Goal: Task Accomplishment & Management: Complete application form

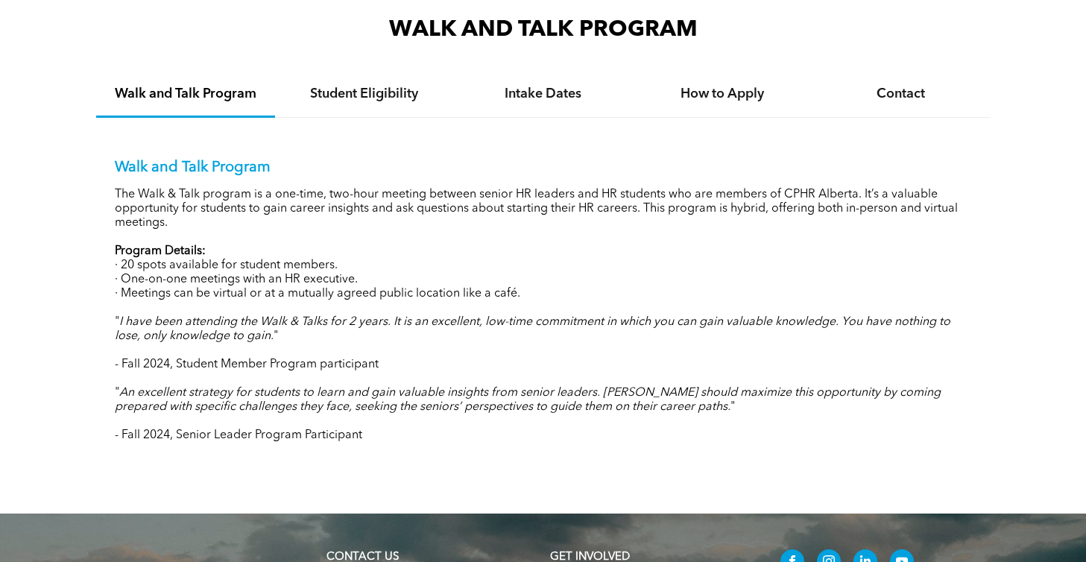
scroll to position [1466, 0]
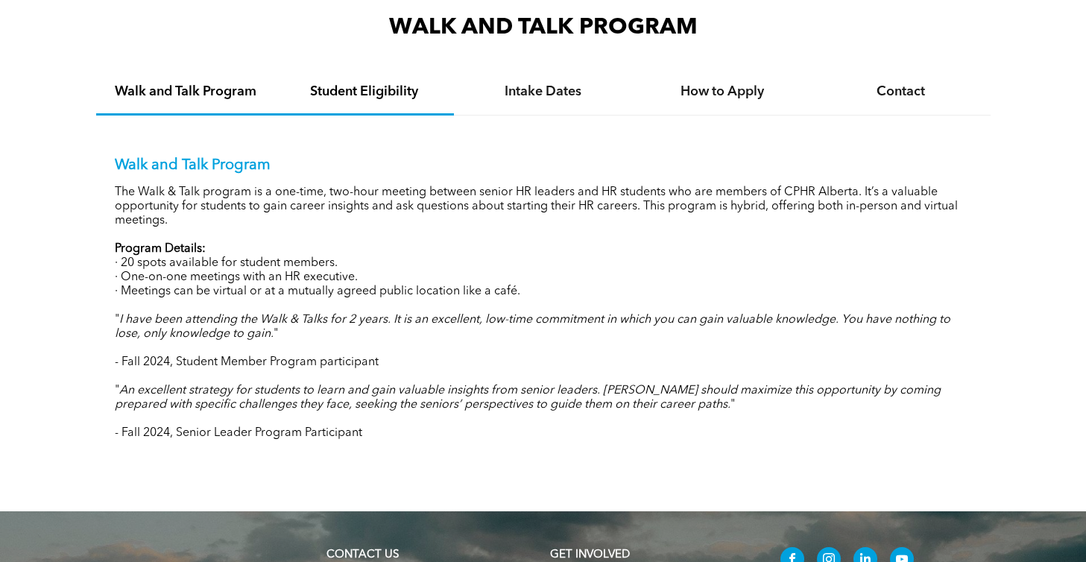
click at [344, 86] on h4 "Student Eligibility" at bounding box center [365, 91] width 152 height 16
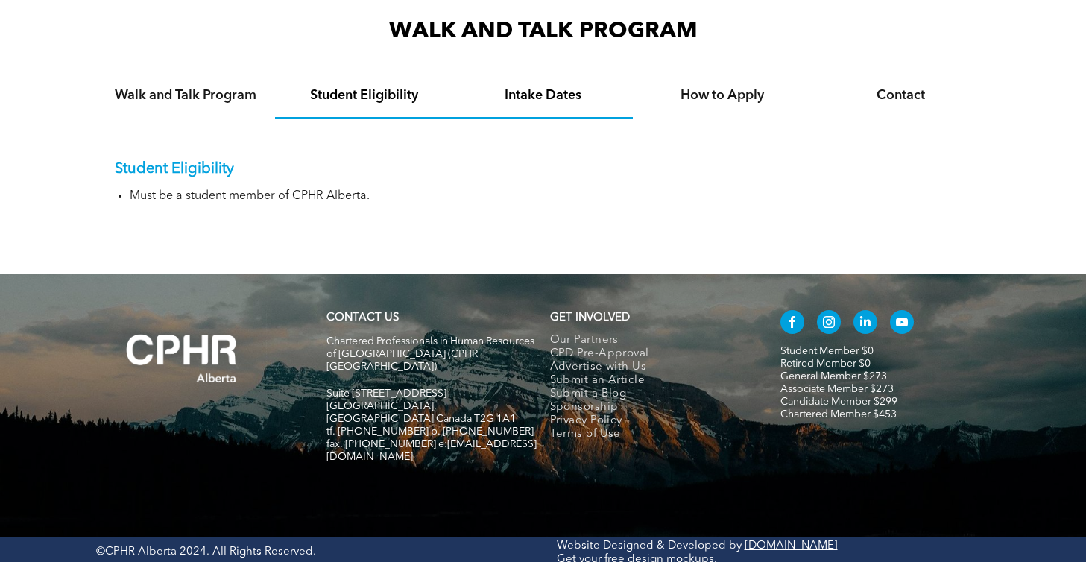
click at [512, 94] on h4 "Intake Dates" at bounding box center [543, 95] width 152 height 16
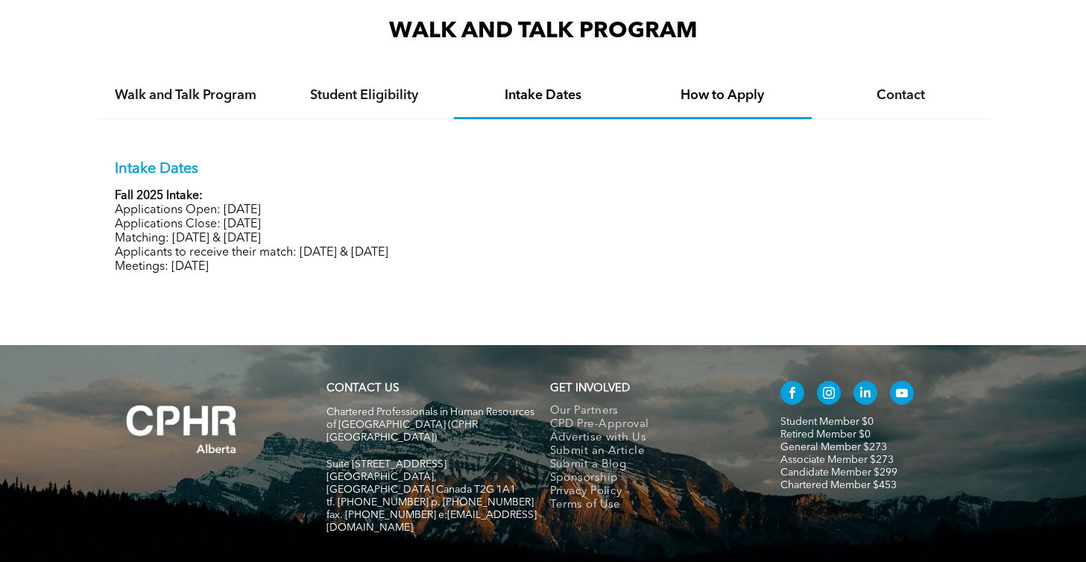
click at [702, 89] on h4 "How to Apply" at bounding box center [722, 95] width 152 height 16
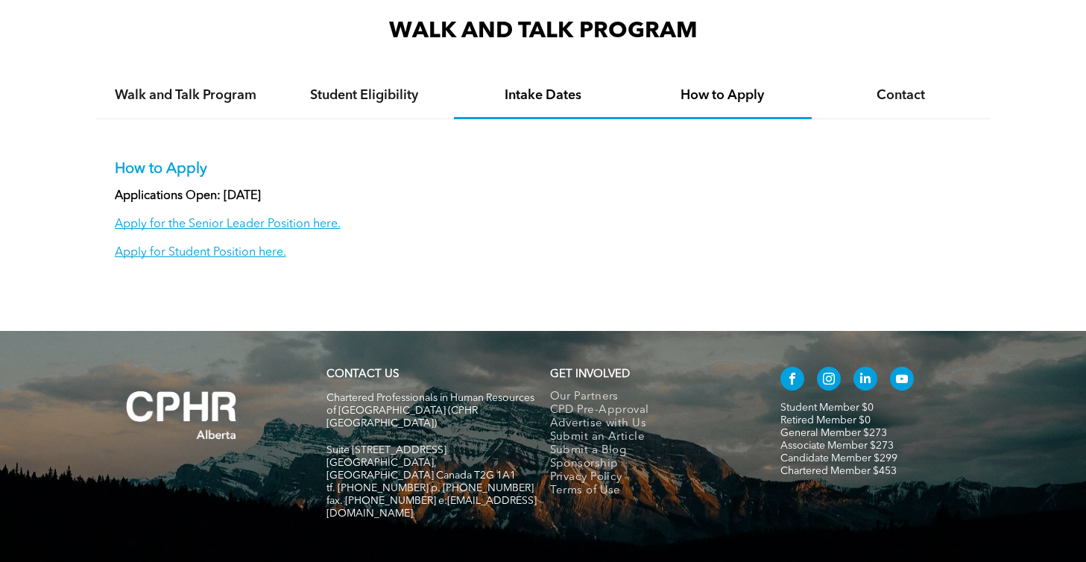
click at [546, 95] on h4 "Intake Dates" at bounding box center [543, 95] width 152 height 16
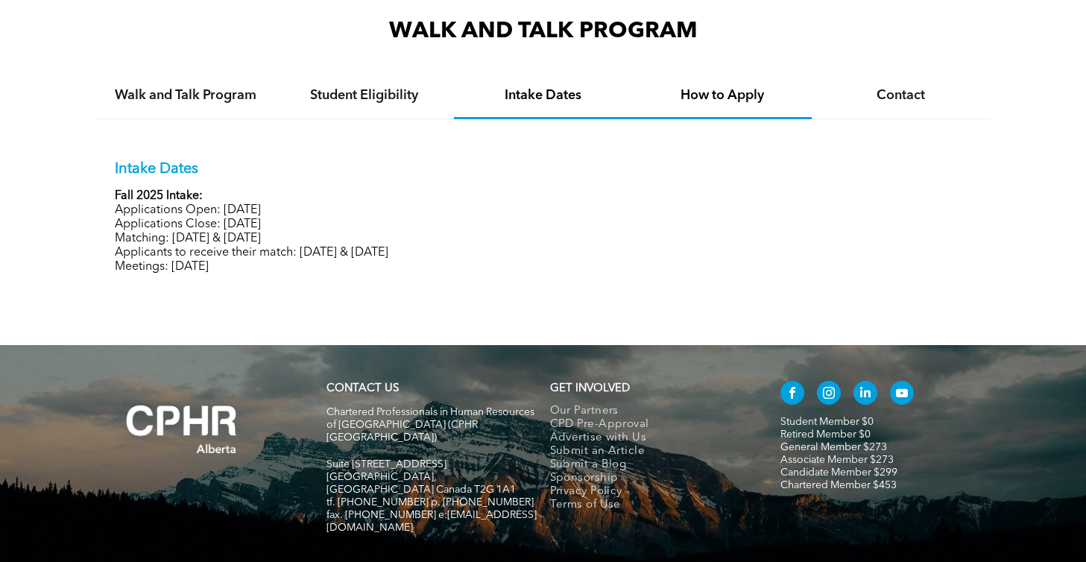
click at [719, 92] on h4 "How to Apply" at bounding box center [722, 95] width 152 height 16
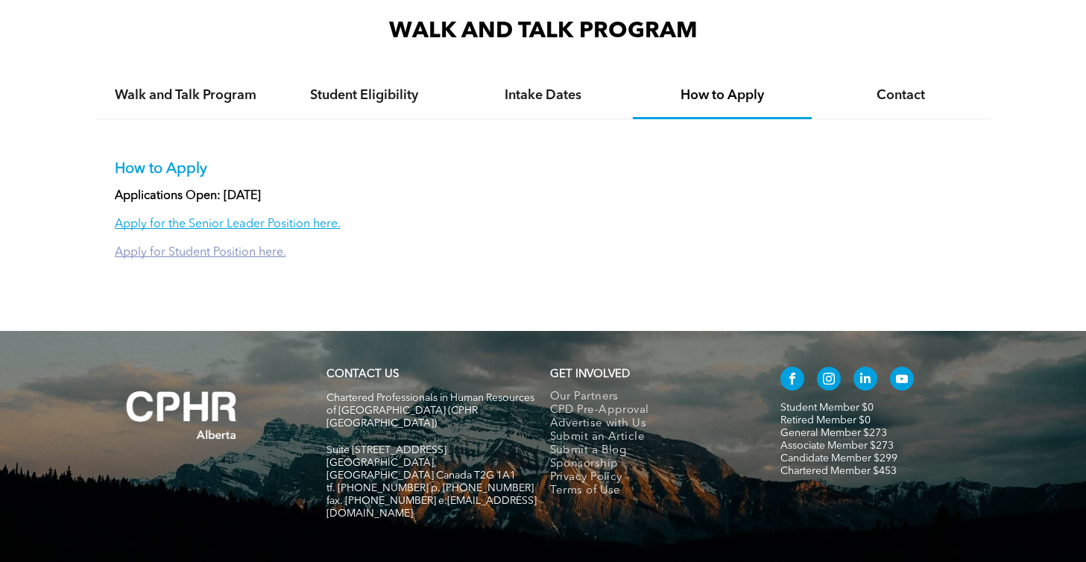
click at [170, 254] on link "Apply for Student Position here." at bounding box center [200, 253] width 171 height 12
click at [895, 99] on h4 "Contact" at bounding box center [901, 95] width 152 height 16
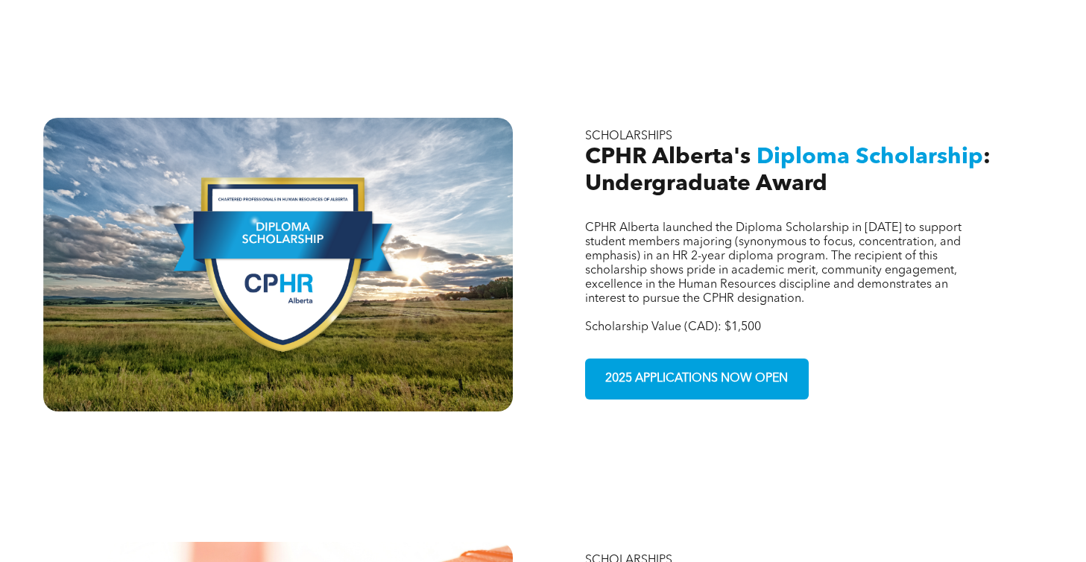
scroll to position [911, 0]
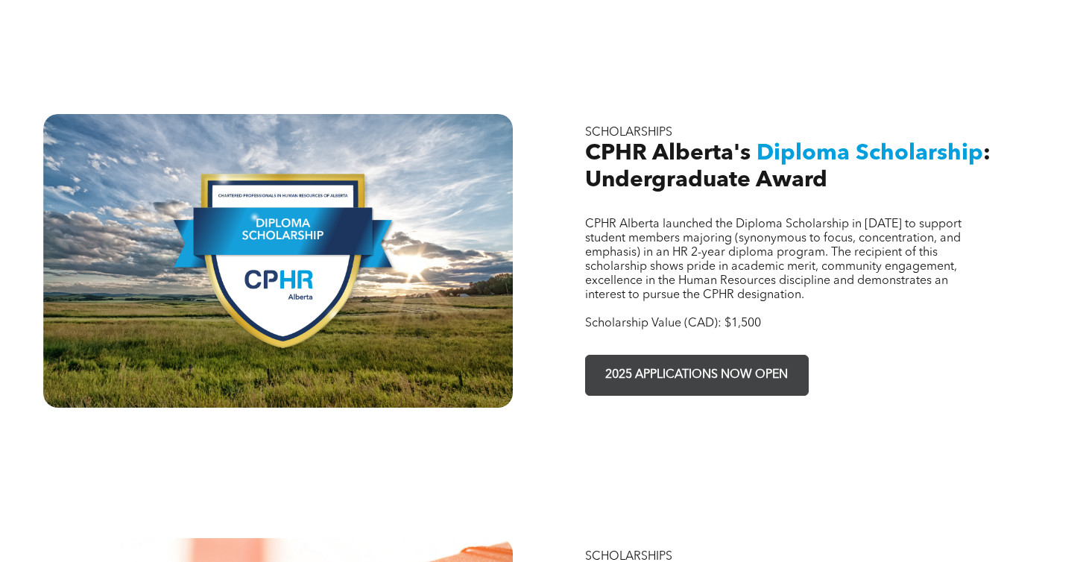
click at [661, 361] on span "2025 APPLICATIONS NOW OPEN" at bounding box center [696, 375] width 193 height 29
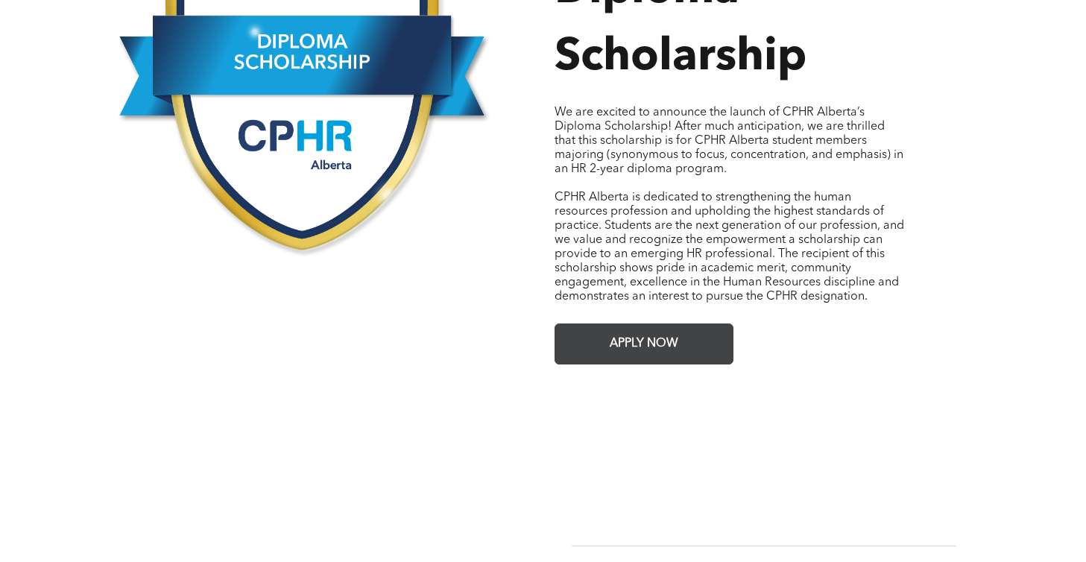
scroll to position [795, 0]
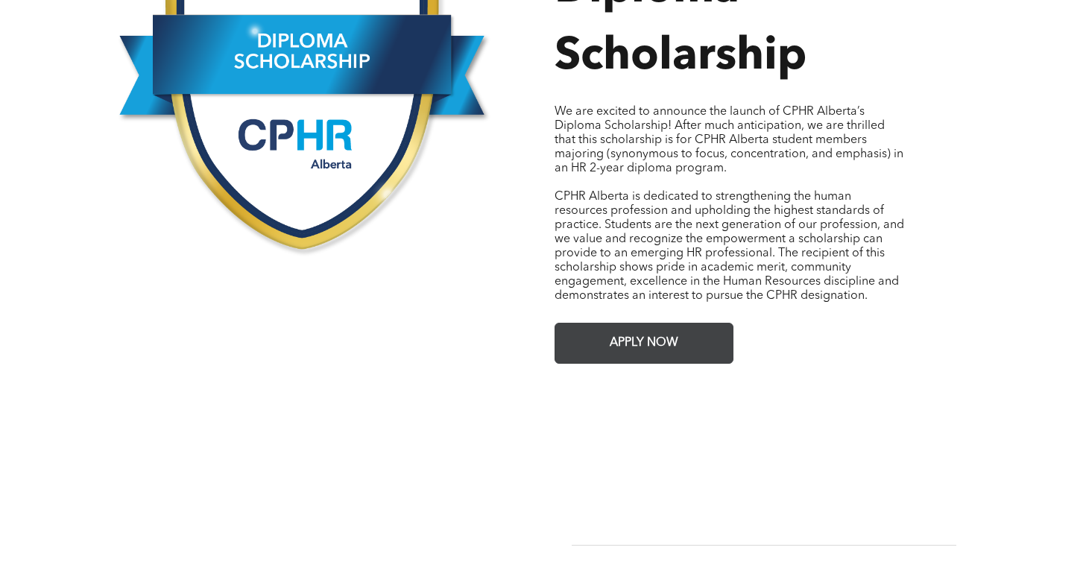
click at [660, 343] on span "APPLY NOW" at bounding box center [644, 343] width 79 height 29
